Goal: Navigation & Orientation: Find specific page/section

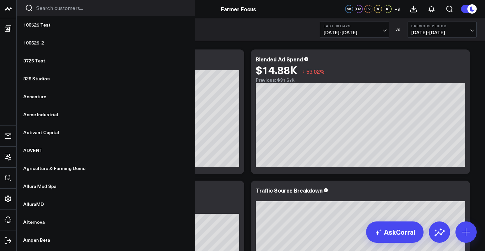
click at [10, 16] on link at bounding box center [8, 9] width 17 height 18
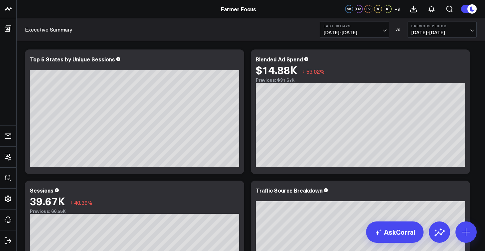
click at [242, 8] on link "Farmer Focus" at bounding box center [238, 8] width 35 height 7
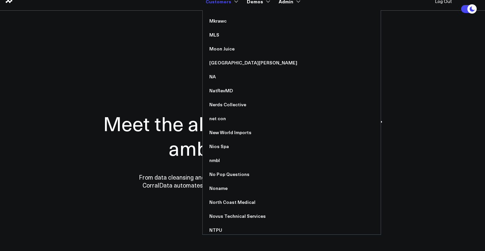
scroll to position [3188, 0]
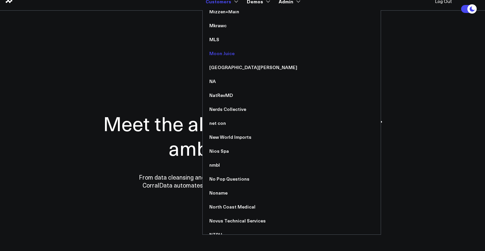
click at [230, 51] on link "Moon Juice" at bounding box center [292, 54] width 178 height 14
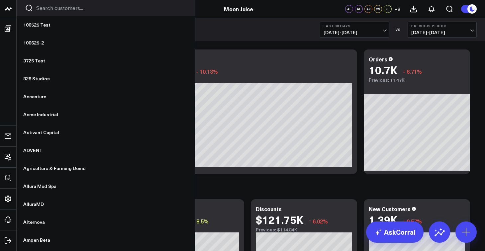
click at [10, 8] on icon at bounding box center [9, 8] width 3 height 3
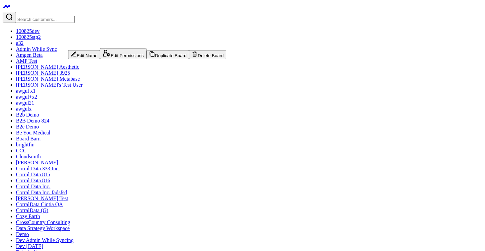
click at [77, 55] on icon at bounding box center [74, 54] width 6 height 6
